Goal: Navigation & Orientation: Find specific page/section

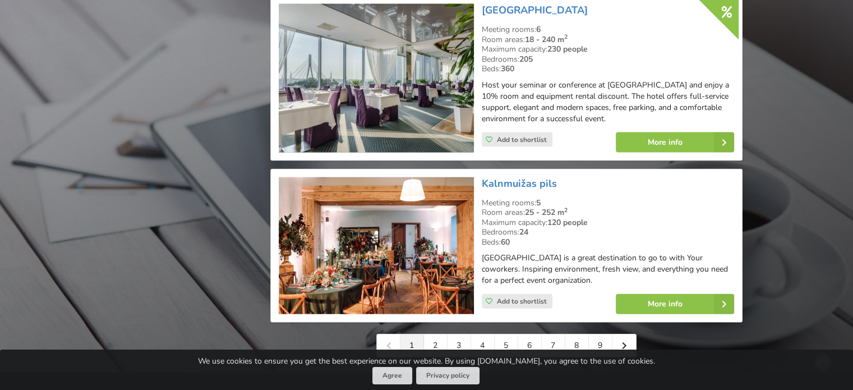
scroll to position [2590, 0]
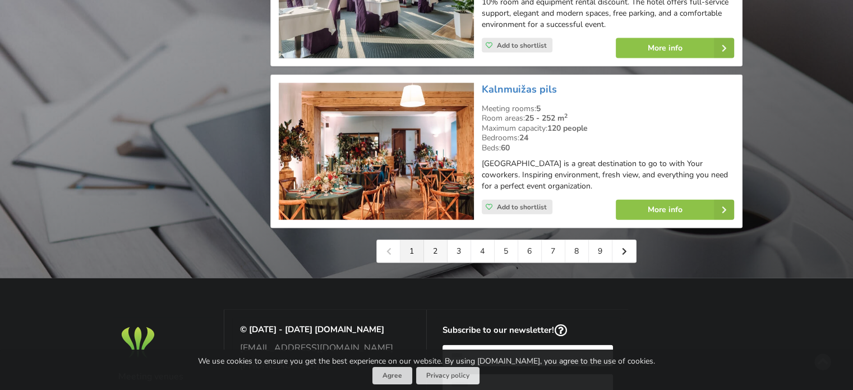
click at [429, 240] on link "2" at bounding box center [436, 251] width 24 height 22
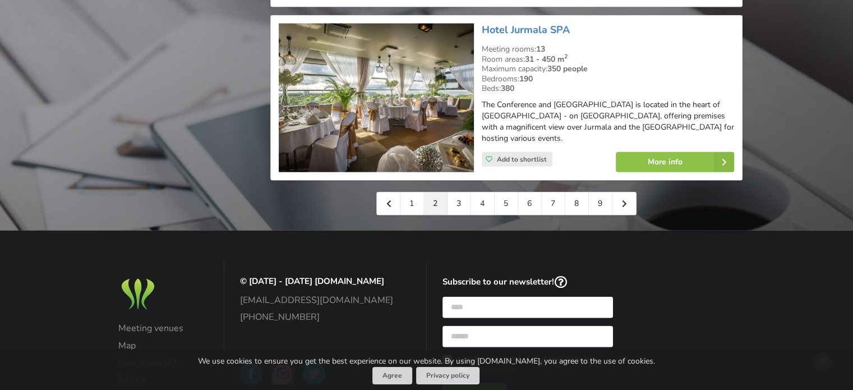
scroll to position [2693, 0]
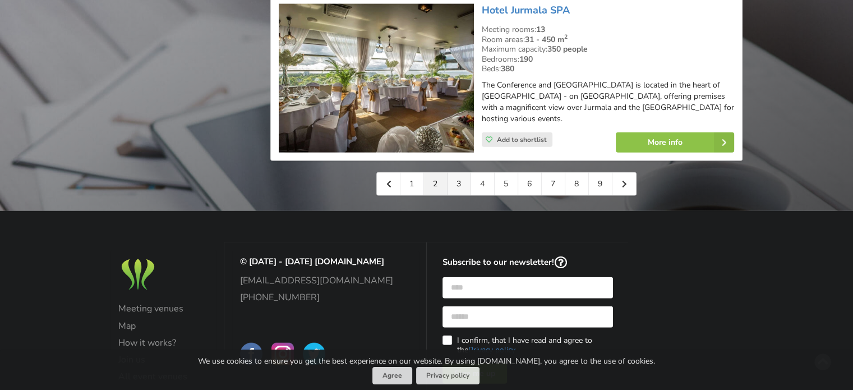
click at [458, 173] on link "3" at bounding box center [460, 184] width 24 height 22
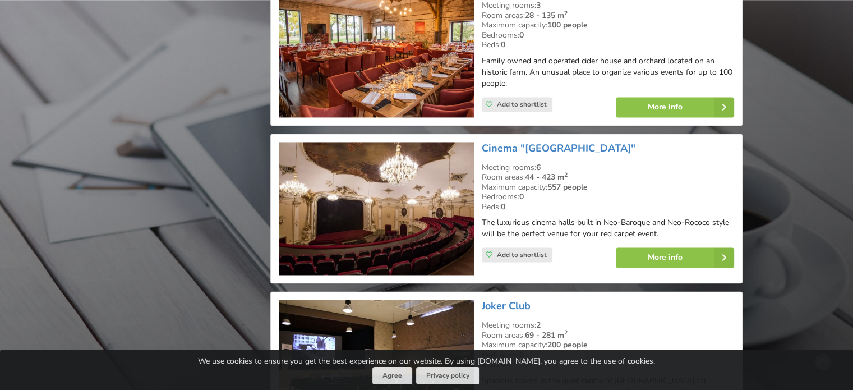
scroll to position [1908, 0]
